Goal: Task Accomplishment & Management: Manage account settings

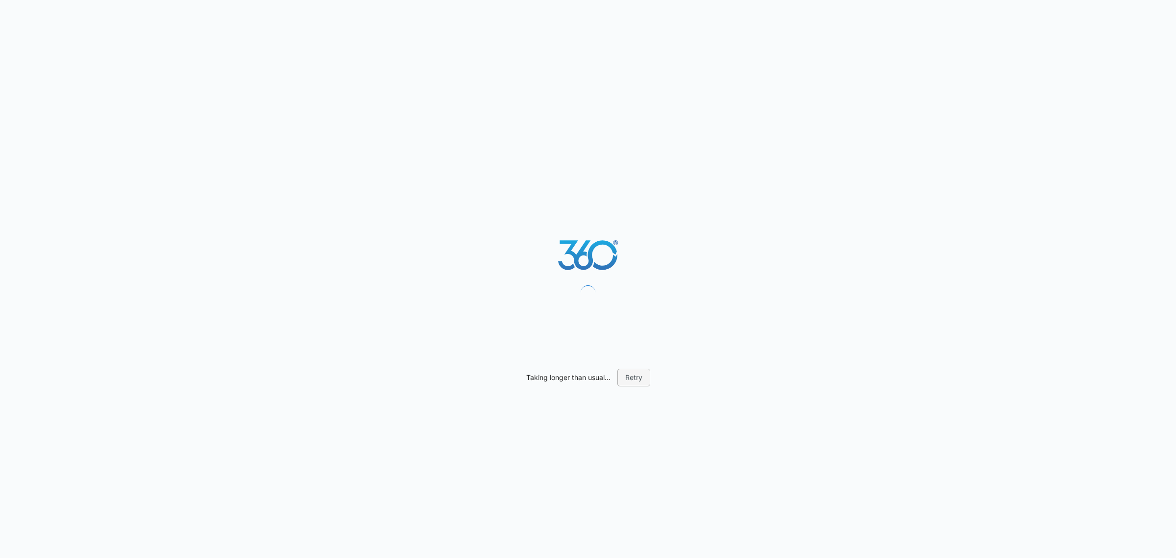
click at [640, 378] on button "Retry" at bounding box center [633, 378] width 33 height 18
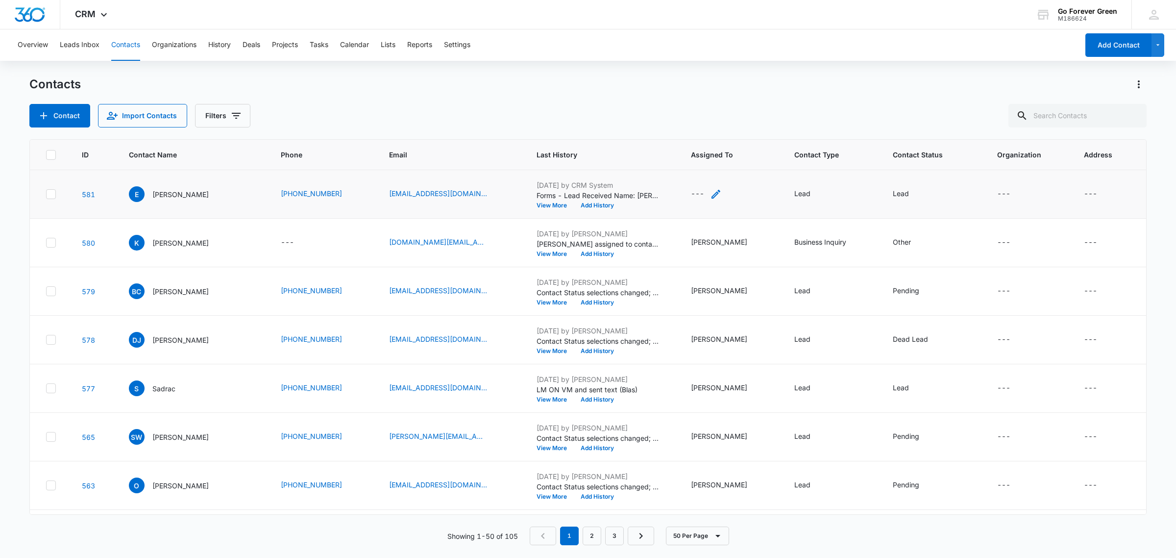
click at [719, 192] on icon "Assigned To - - Select to Edit Field" at bounding box center [716, 194] width 9 height 9
click at [702, 133] on div at bounding box center [697, 131] width 40 height 12
click at [701, 290] on p "[PERSON_NAME]" at bounding box center [708, 295] width 56 height 10
click at [738, 107] on label "Assigned To" at bounding box center [728, 109] width 112 height 10
click at [758, 165] on button "Save" at bounding box center [765, 161] width 29 height 19
